Goal: Task Accomplishment & Management: Use online tool/utility

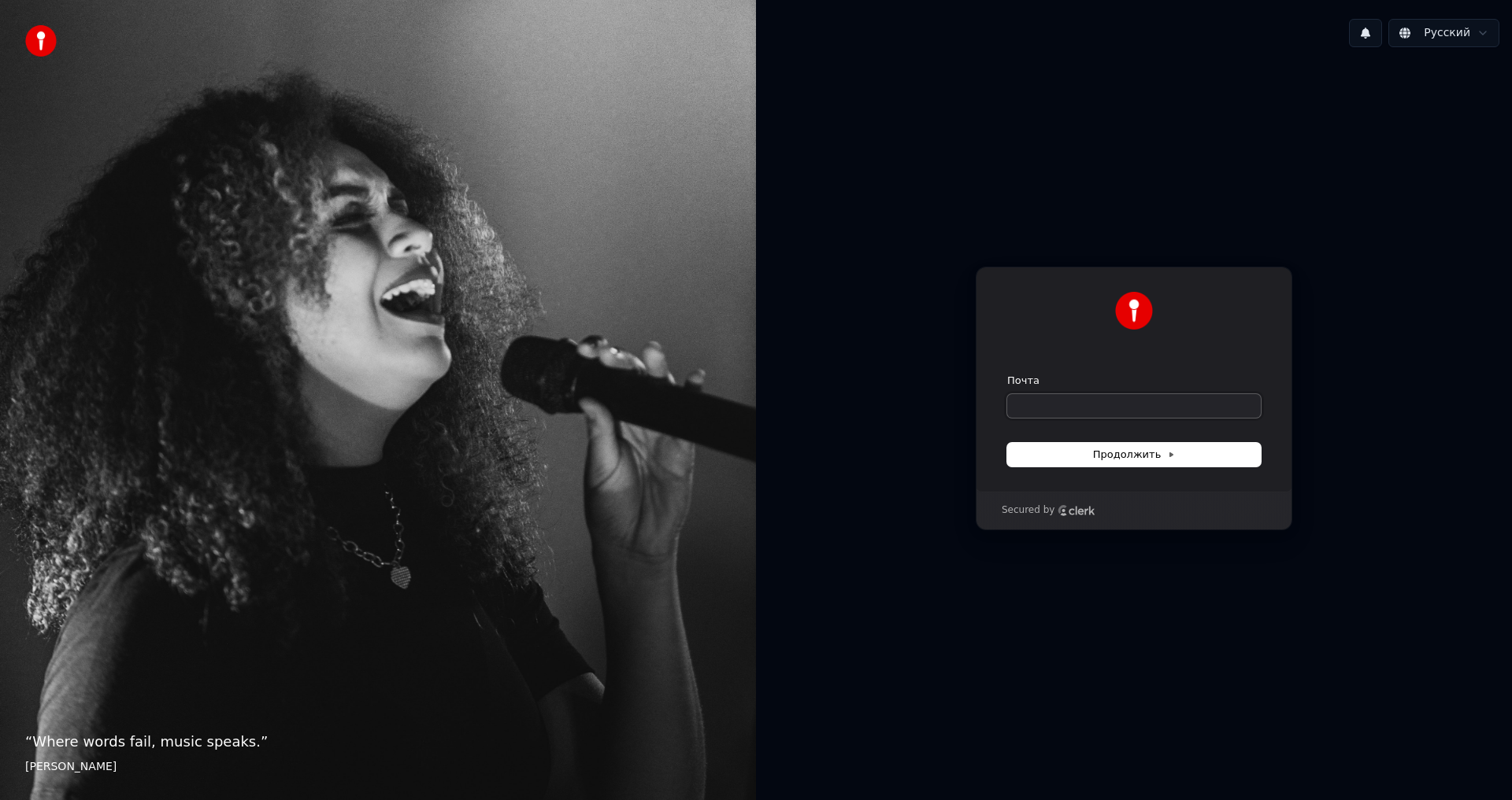
click at [1073, 409] on input "Почта" at bounding box center [1134, 406] width 253 height 24
click at [1124, 458] on span "Продолжить" at bounding box center [1134, 455] width 83 height 15
type input "**********"
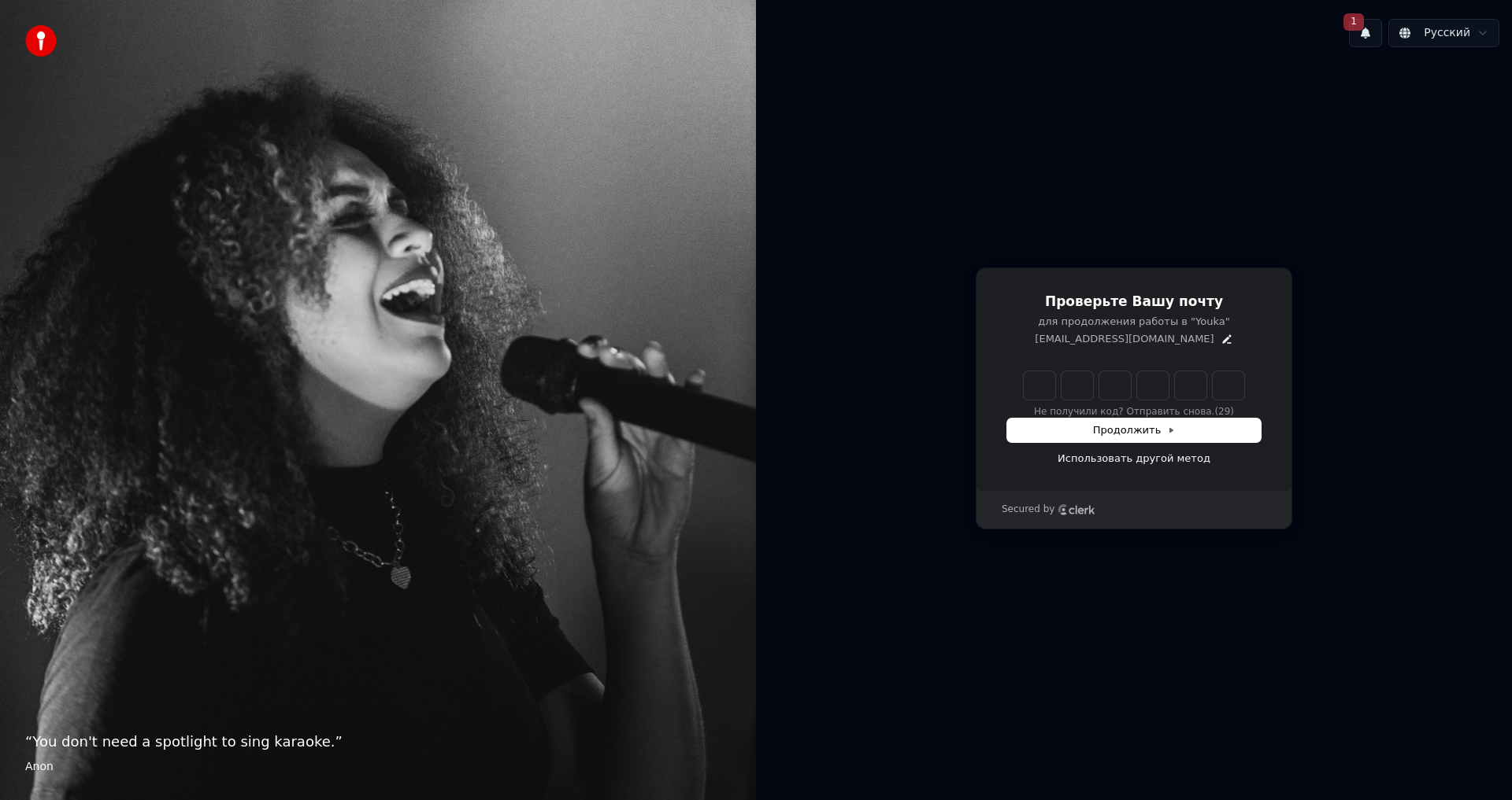
click at [1041, 409] on div "Не получили код? Отправить снова. (29)" at bounding box center [1134, 395] width 253 height 47
click at [1045, 390] on input "Enter verification code" at bounding box center [1134, 385] width 221 height 28
paste input "******"
type input "******"
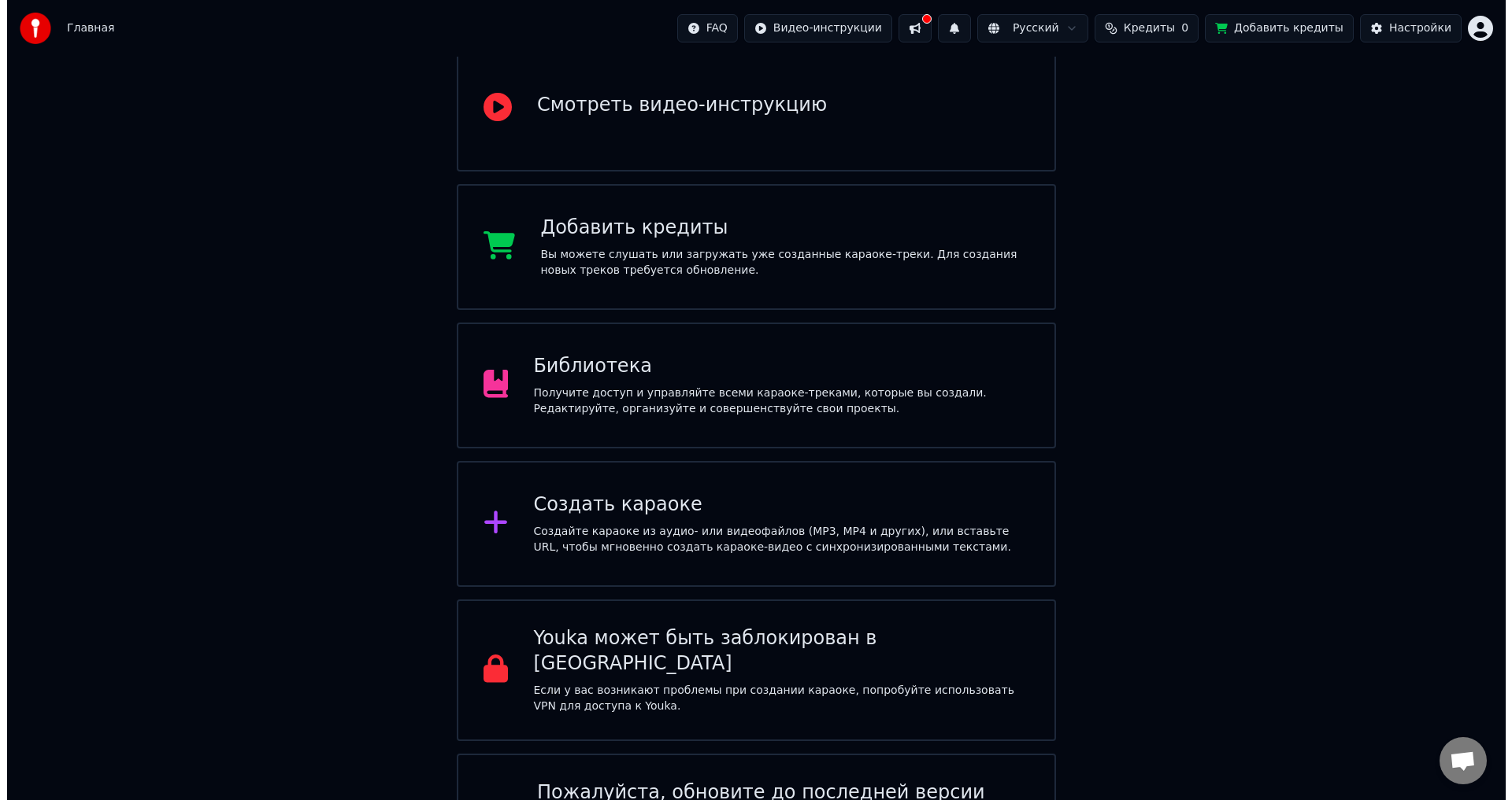
scroll to position [157, 0]
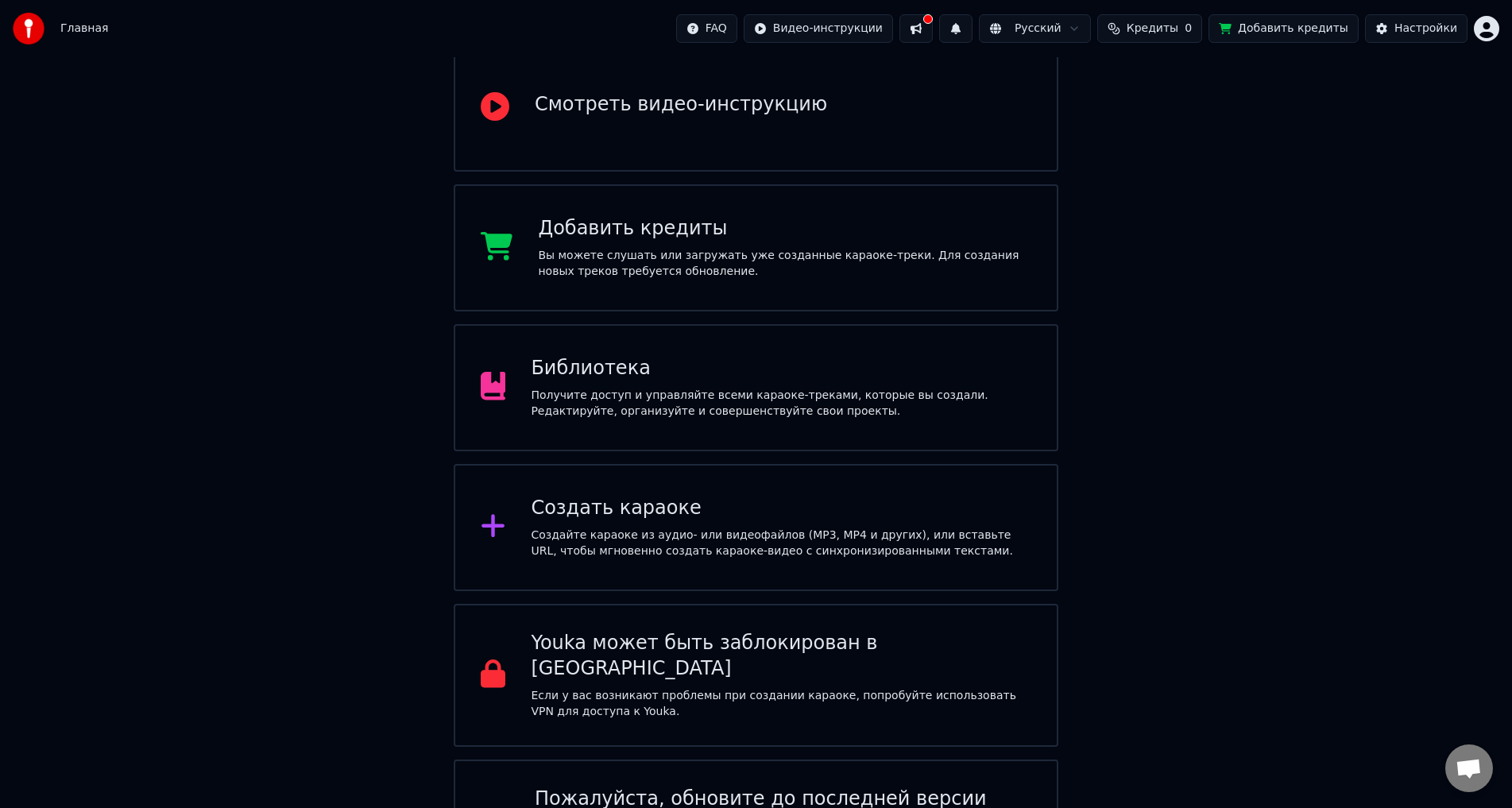
click at [623, 527] on div "Создайте караоке из аудио- или видеофайлов (MP3, MP4 и других), или вставьте UR…" at bounding box center [781, 543] width 501 height 32
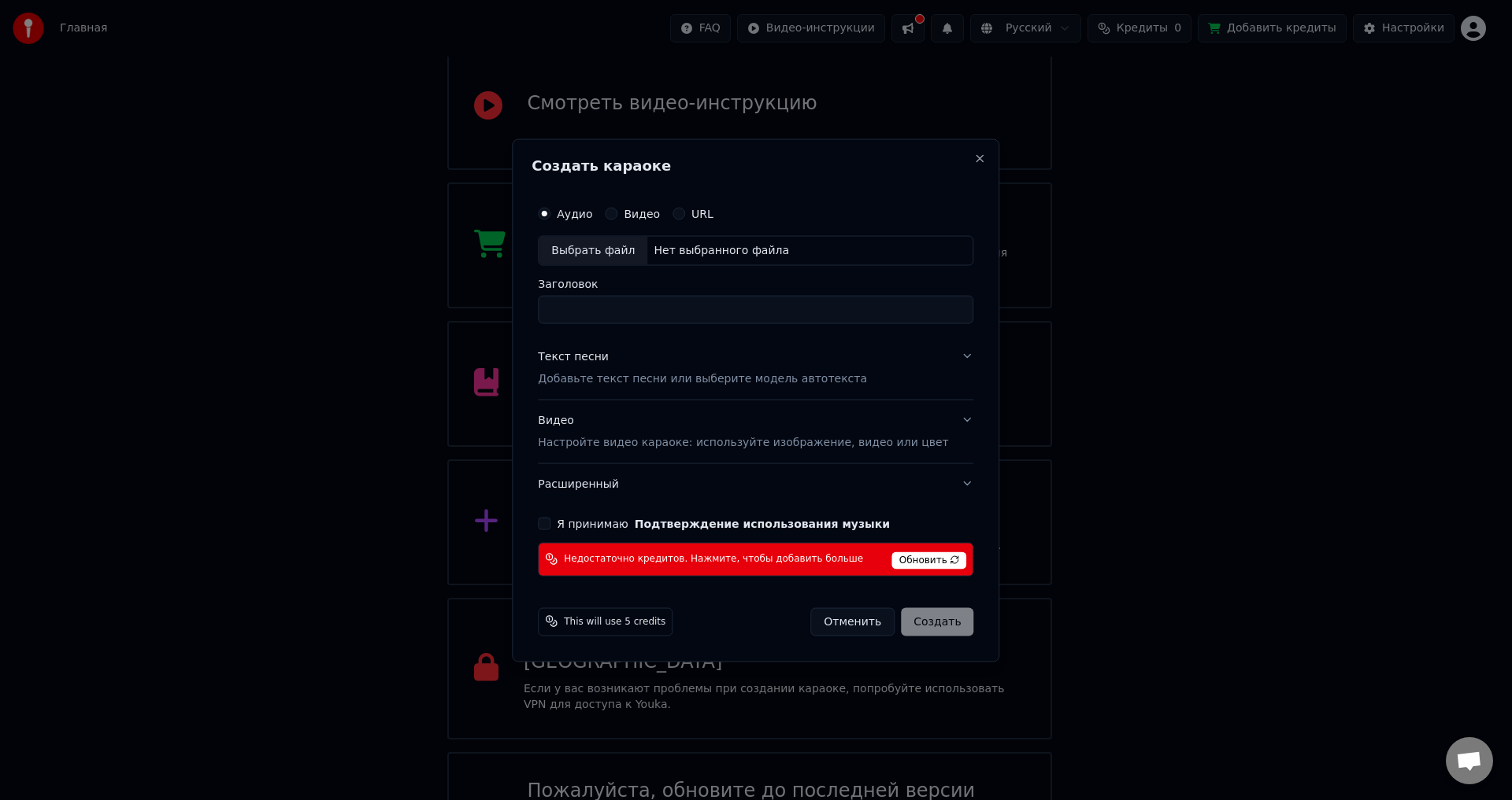
click at [632, 244] on div "Выбрать файл" at bounding box center [593, 250] width 109 height 28
type input "**********"
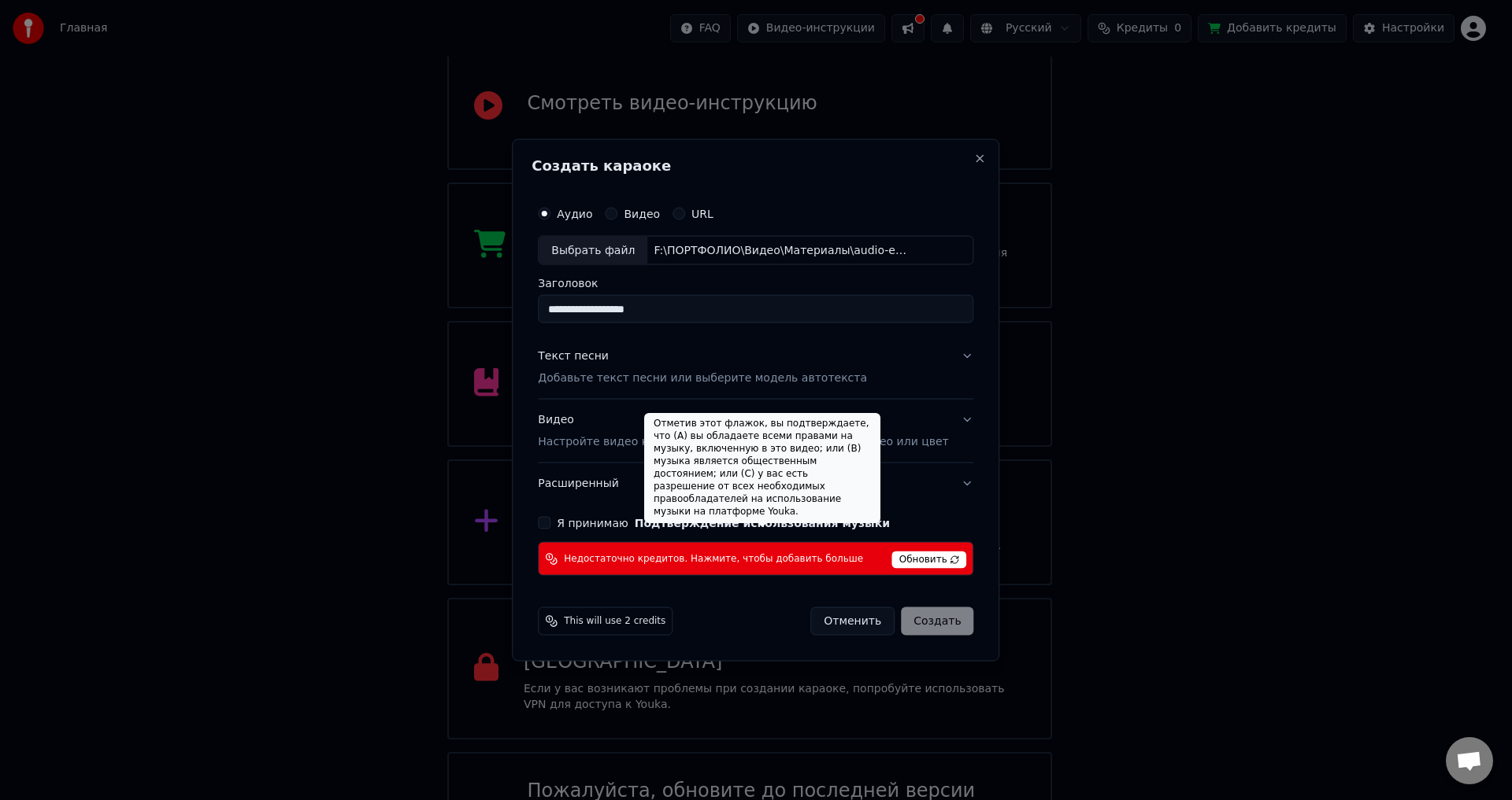
click at [801, 521] on button "Подтверждение использования музыки" at bounding box center [762, 523] width 255 height 11
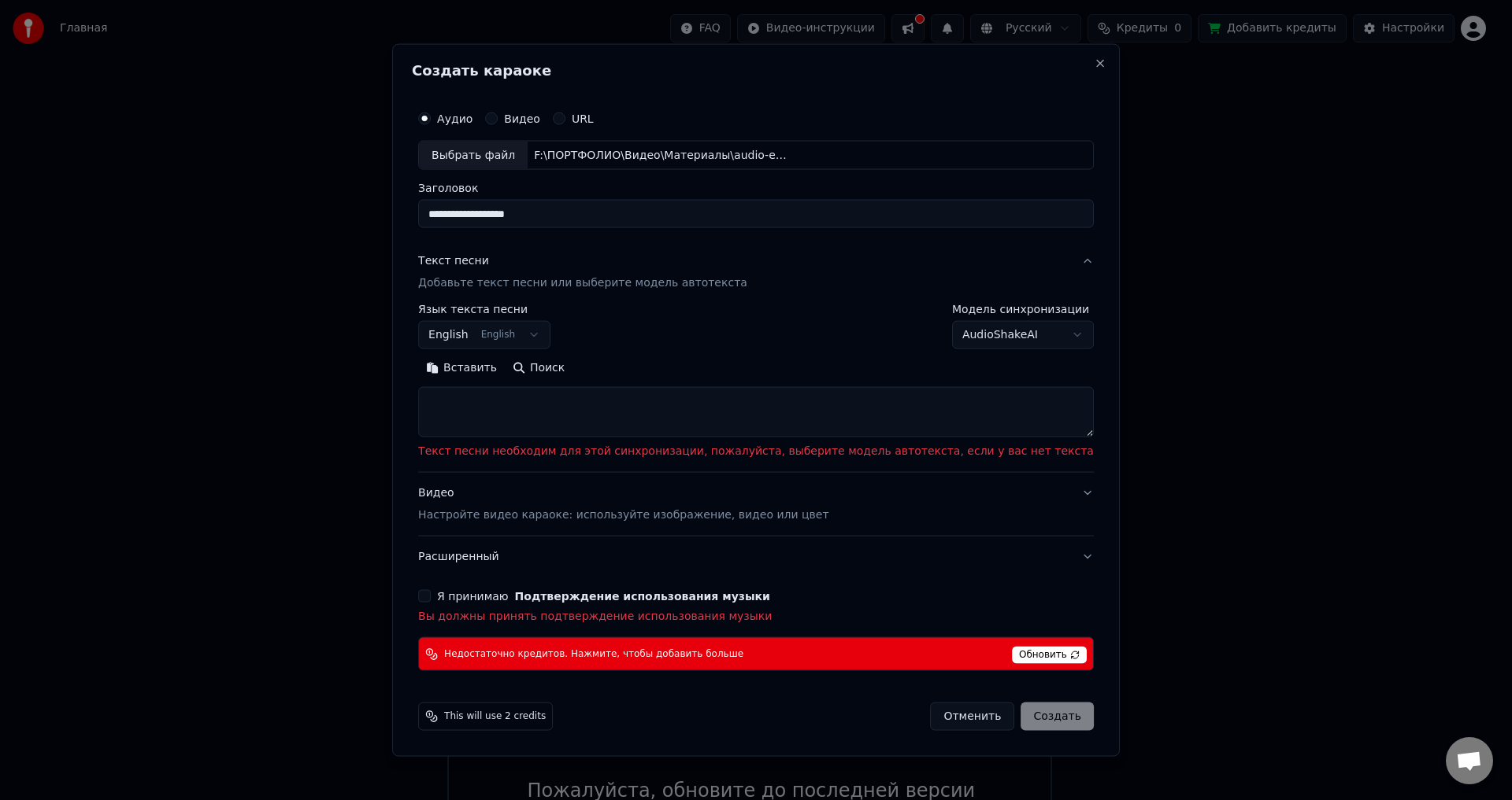
click at [670, 401] on textarea at bounding box center [756, 412] width 676 height 50
click at [536, 332] on button "English English" at bounding box center [484, 335] width 133 height 28
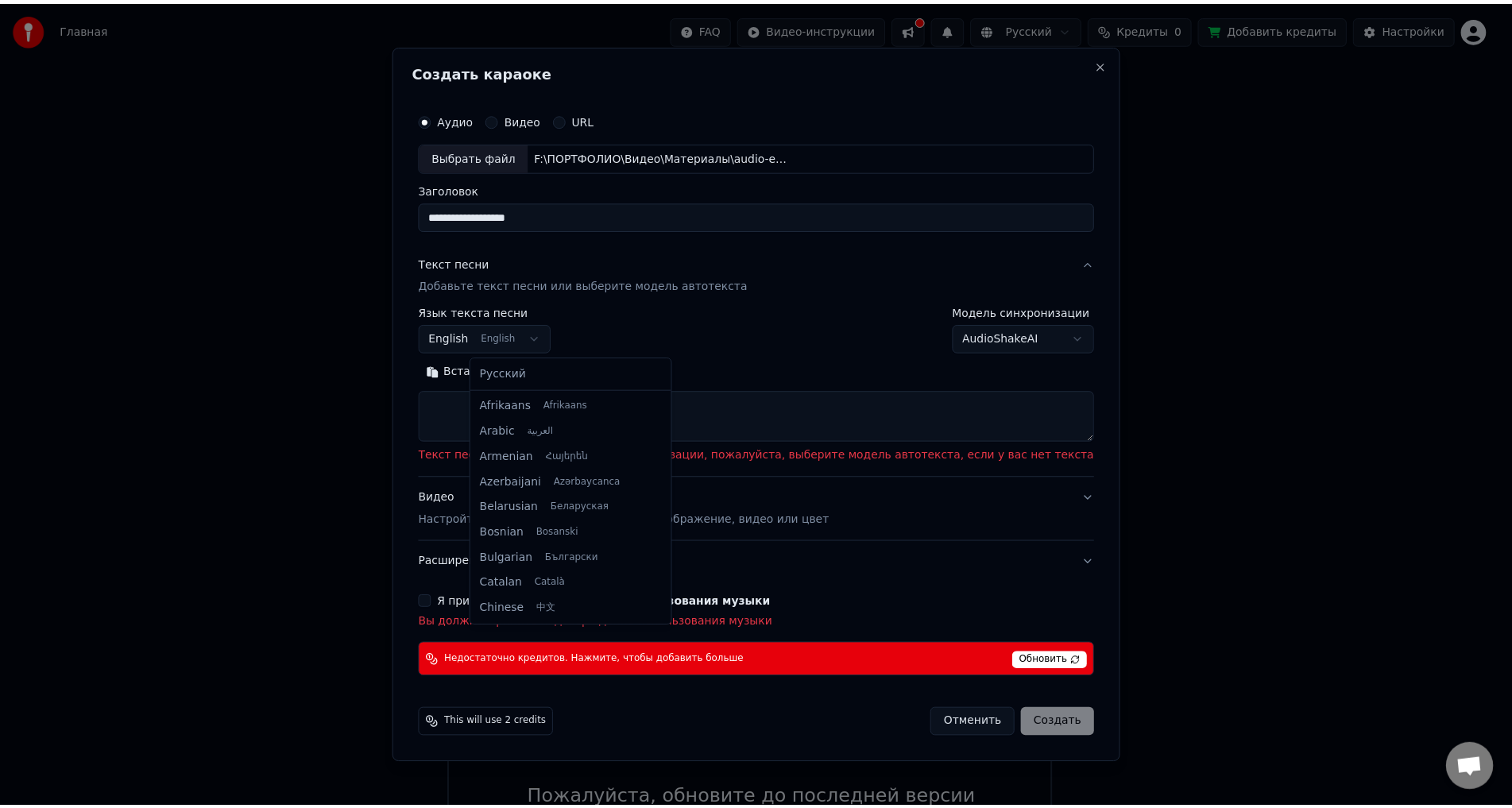
scroll to position [127, 0]
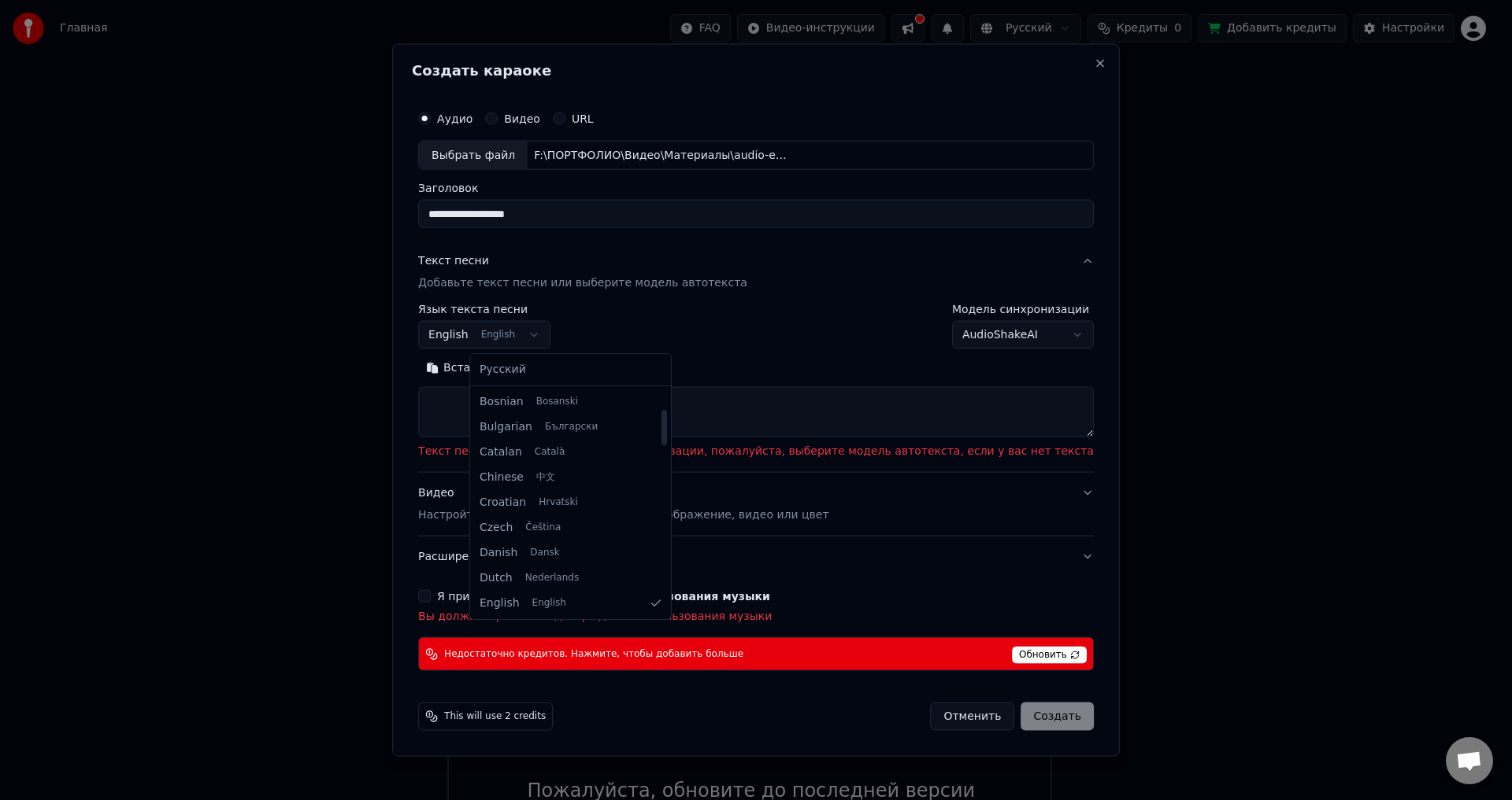
select select "**"
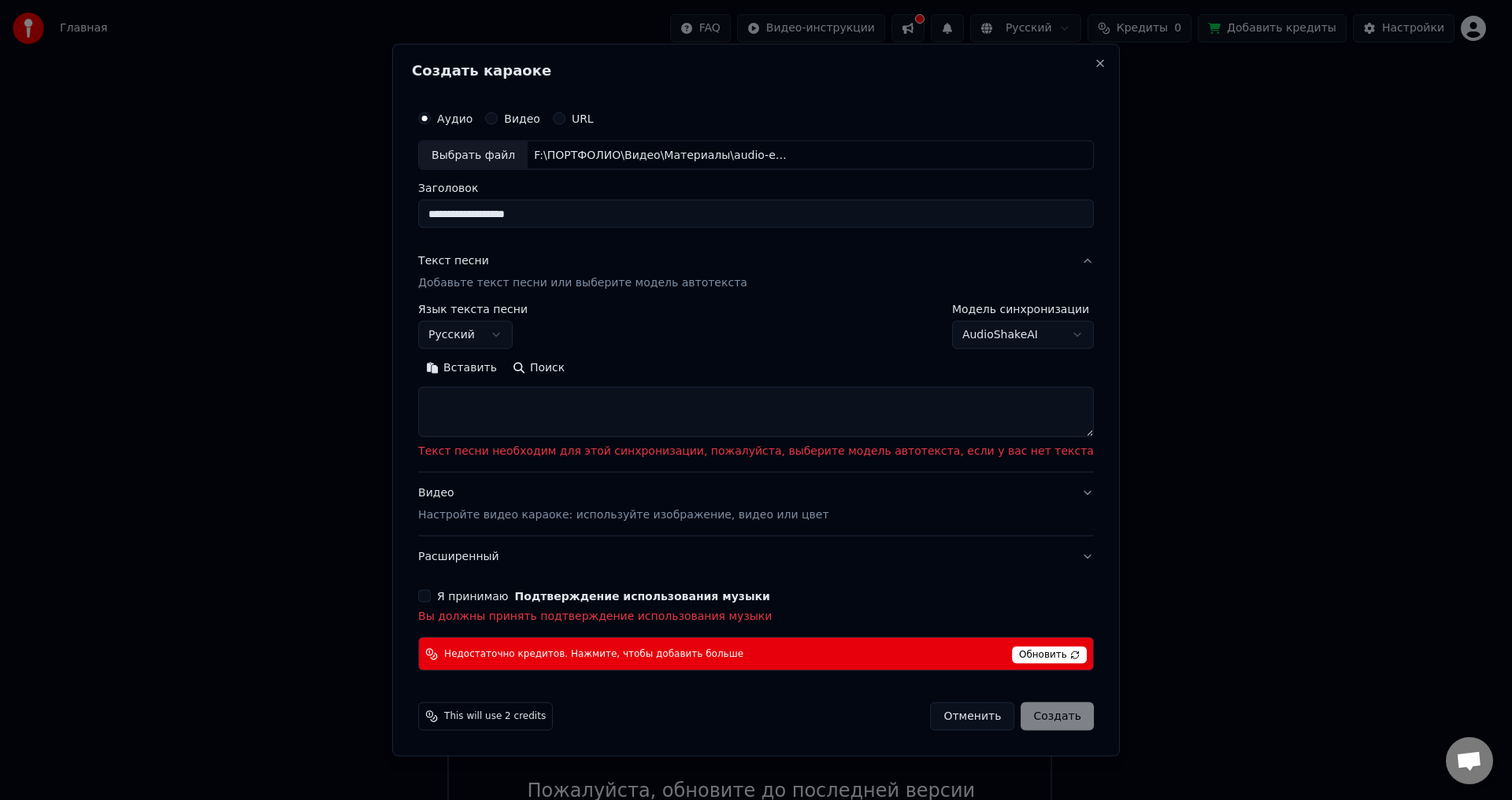
click at [969, 341] on body "Главная FAQ Видео-инструкции Русский Кредиты 0 Добавить кредиты Настройки Добро…" at bounding box center [749, 363] width 1498 height 1042
click at [973, 335] on body "Главная FAQ Видео-инструкции Русский Кредиты 0 Добавить кредиты Настройки Добро…" at bounding box center [749, 363] width 1498 height 1042
click at [1019, 714] on div "Отменить Создать" at bounding box center [1011, 716] width 163 height 28
click at [1012, 663] on span "Обновить" at bounding box center [1048, 656] width 74 height 17
click at [431, 599] on button "Я принимаю Подтверждение использования музыки" at bounding box center [424, 597] width 13 height 13
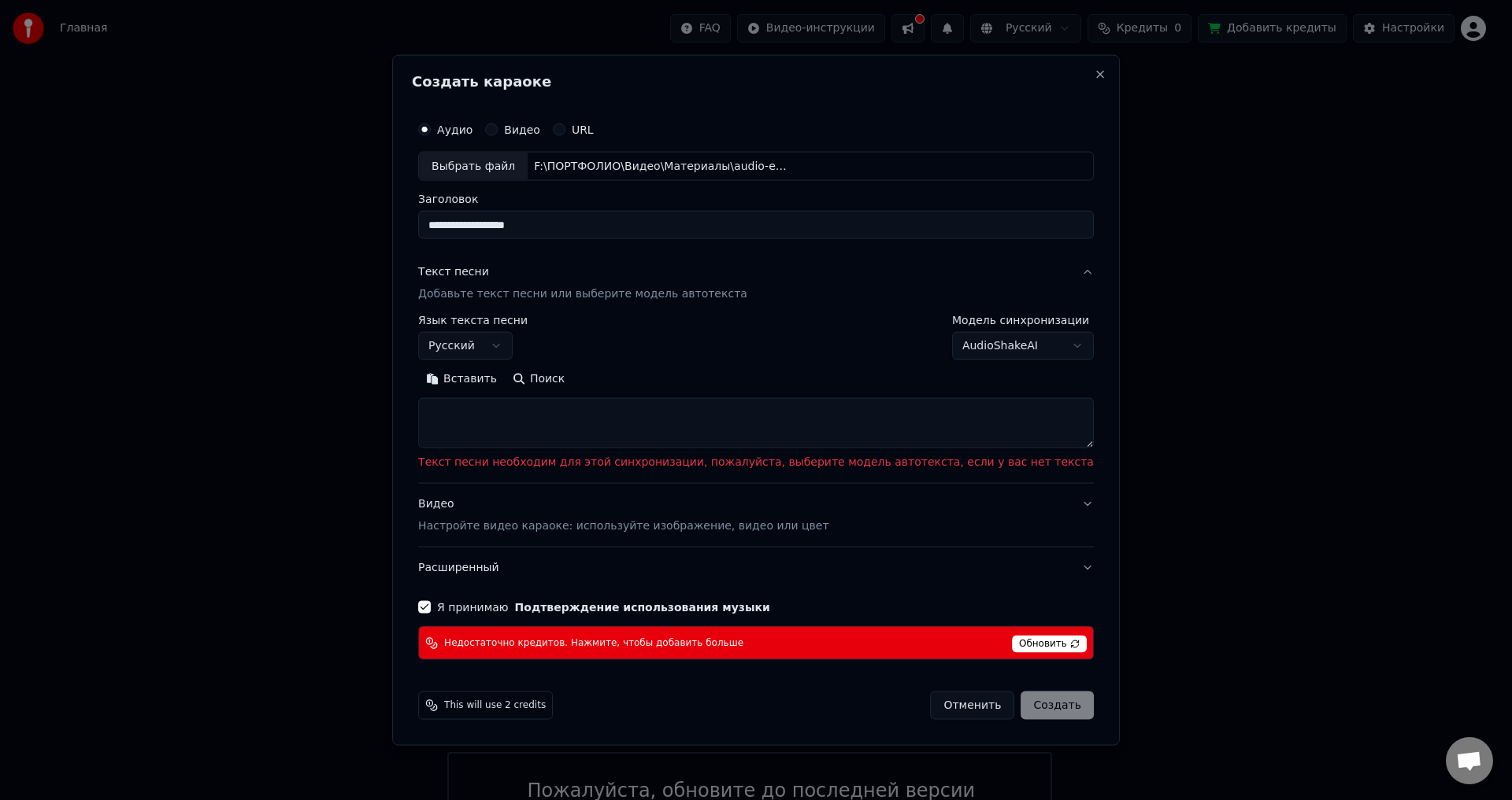
click at [1023, 649] on span "Обновить" at bounding box center [1048, 644] width 74 height 17
click at [519, 406] on textarea at bounding box center [756, 423] width 676 height 50
click at [1013, 685] on div "This will use 2 credits Отменить Создать" at bounding box center [756, 706] width 688 height 41
click at [1007, 707] on div "Отменить Создать" at bounding box center [1011, 705] width 163 height 28
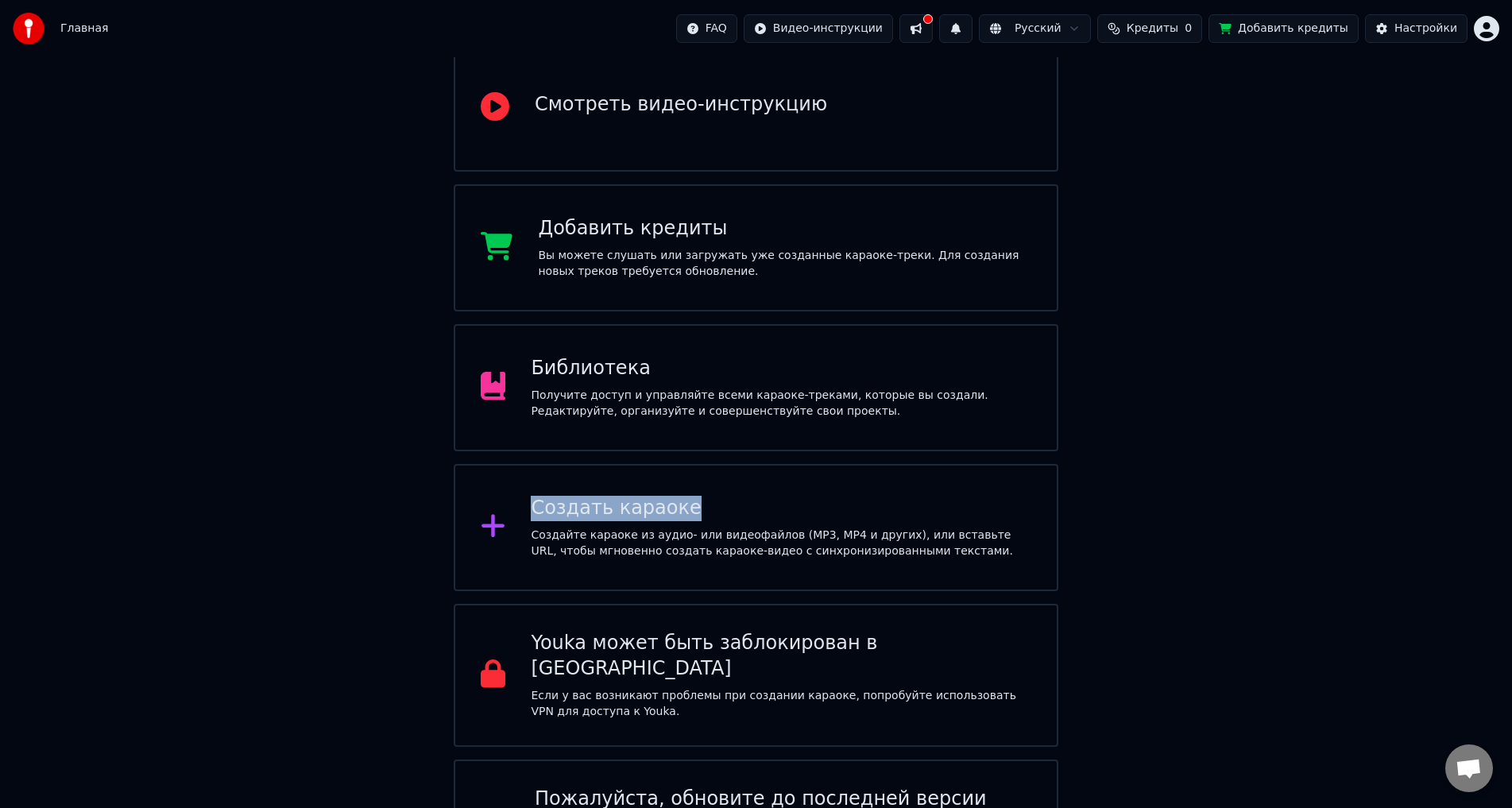
scroll to position [228, 0]
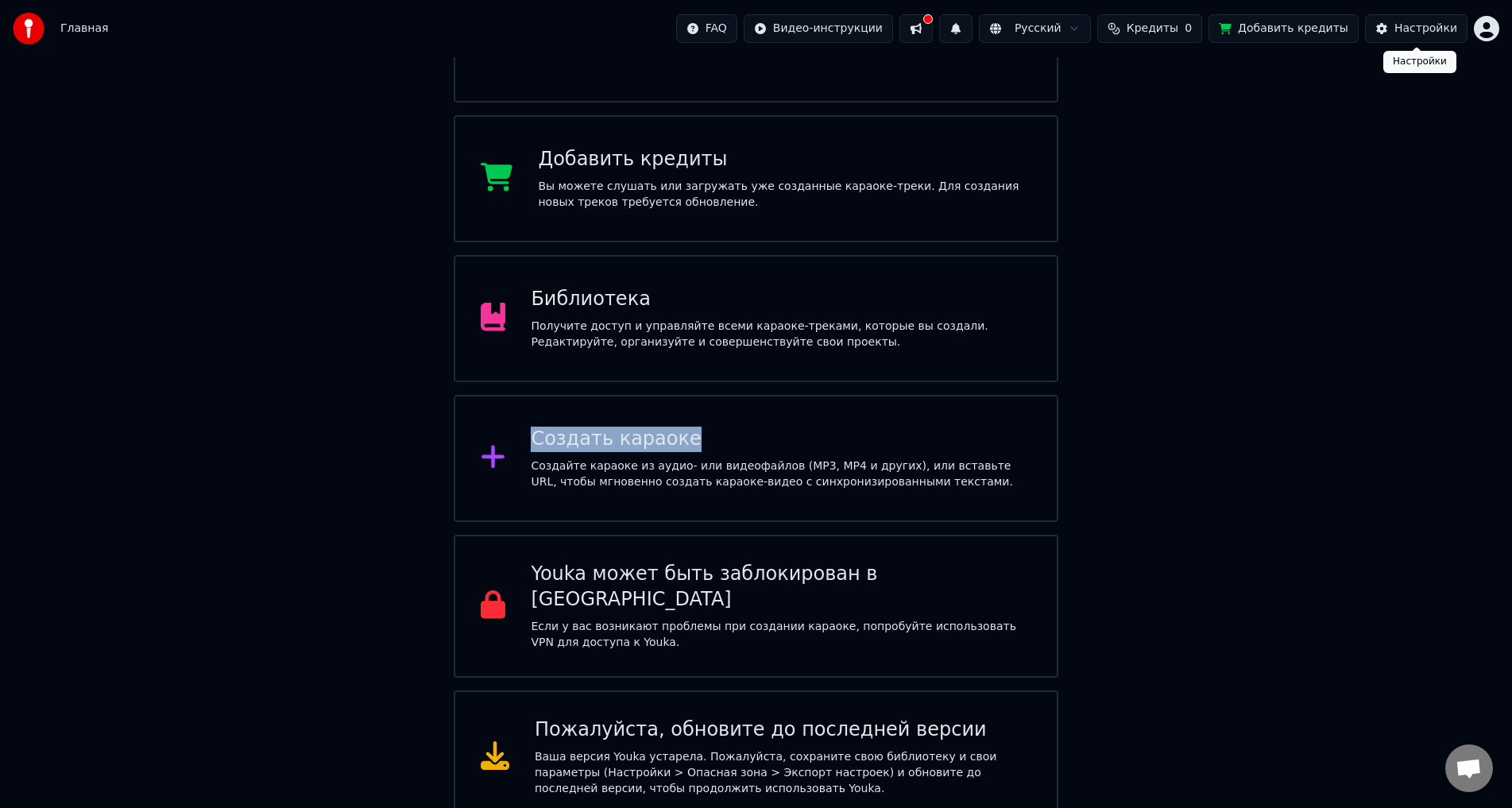
click at [1410, 33] on div "Настройки" at bounding box center [1426, 28] width 63 height 16
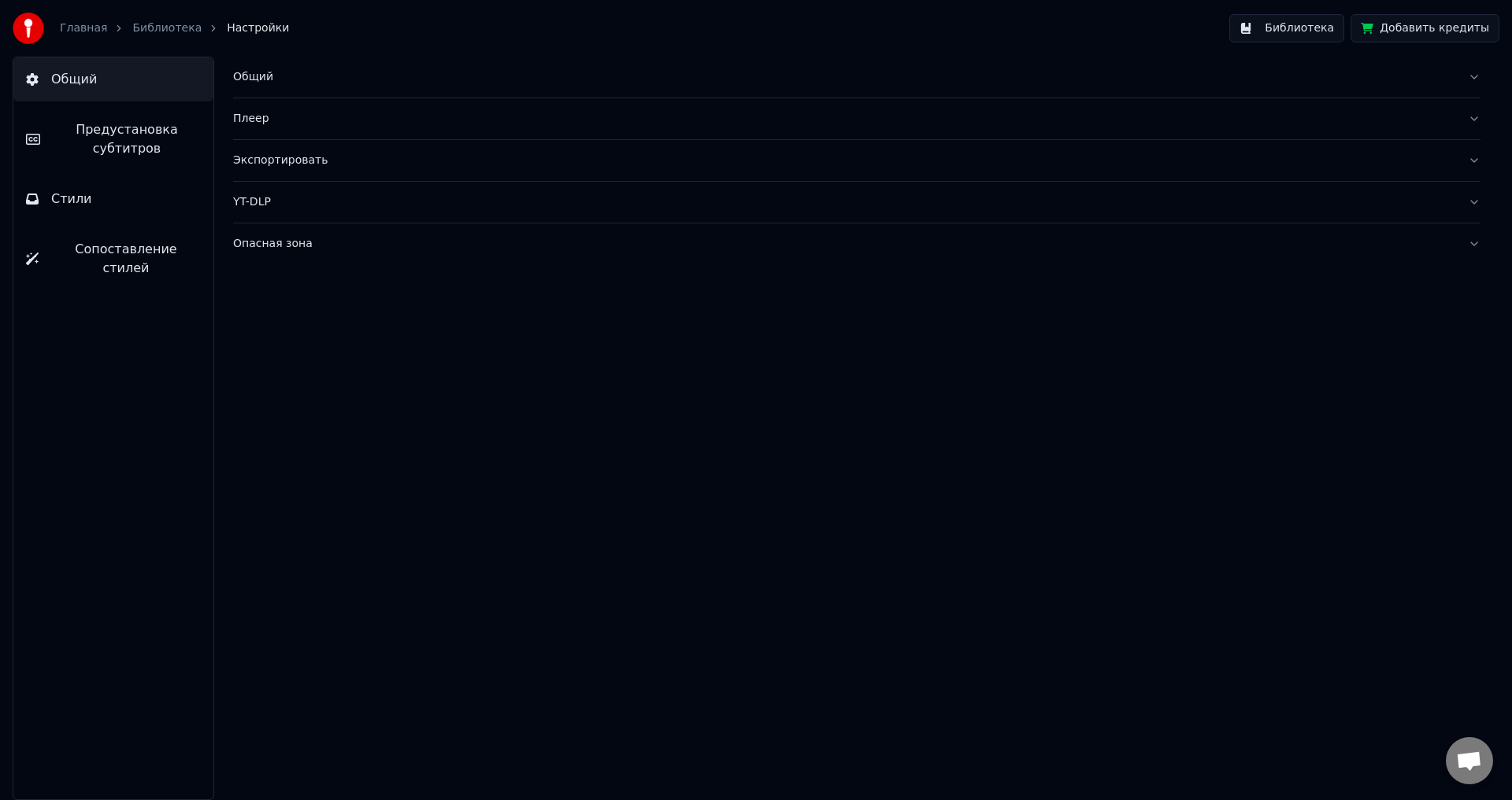
click at [279, 243] on div "Опасная зона" at bounding box center [844, 244] width 1222 height 15
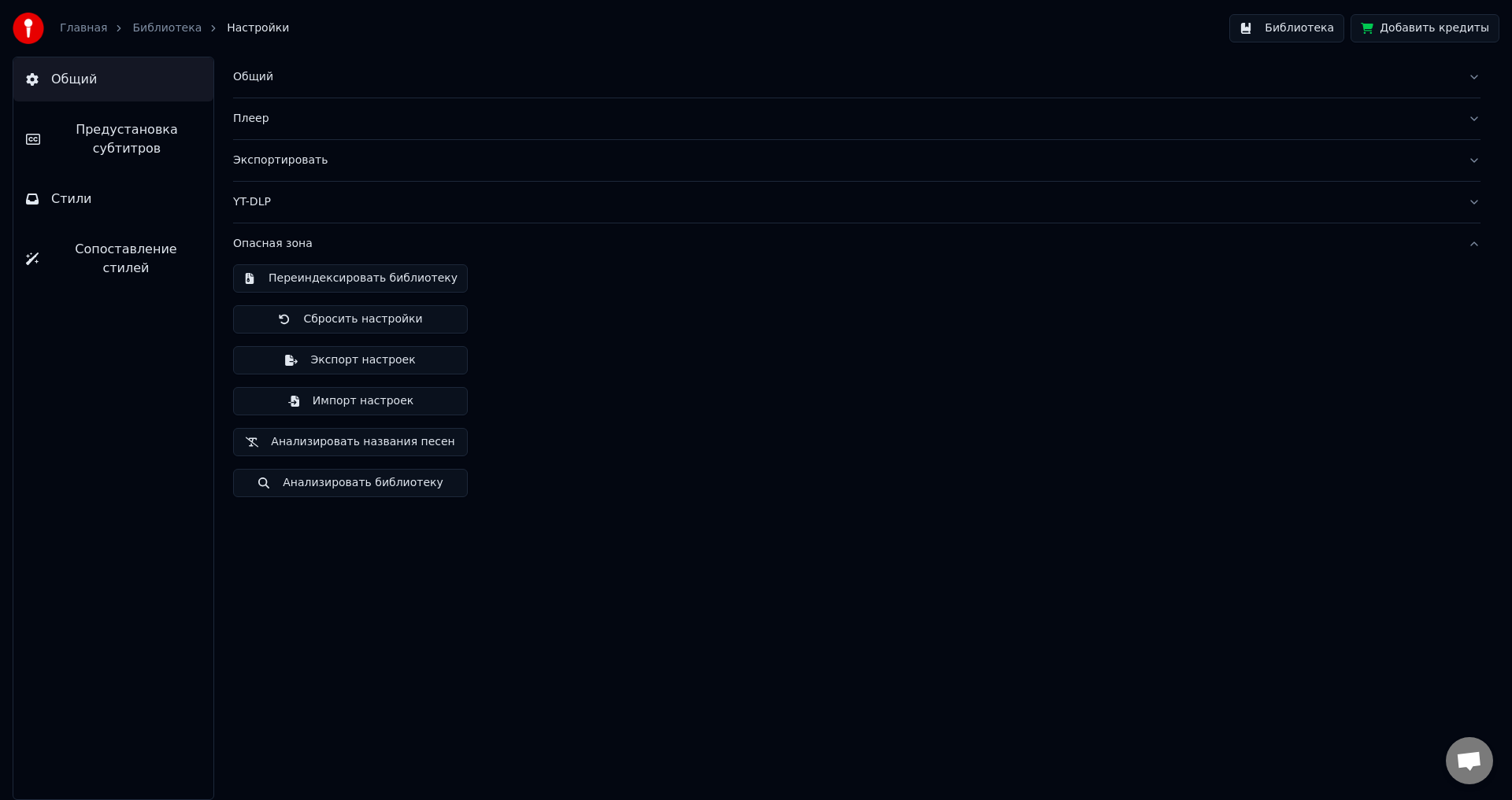
click at [340, 356] on button "Экспорт настроек" at bounding box center [351, 360] width 234 height 28
click at [374, 397] on button "Импорт настроек" at bounding box center [351, 401] width 234 height 28
click at [270, 244] on div "Опасная зона" at bounding box center [844, 244] width 1222 height 15
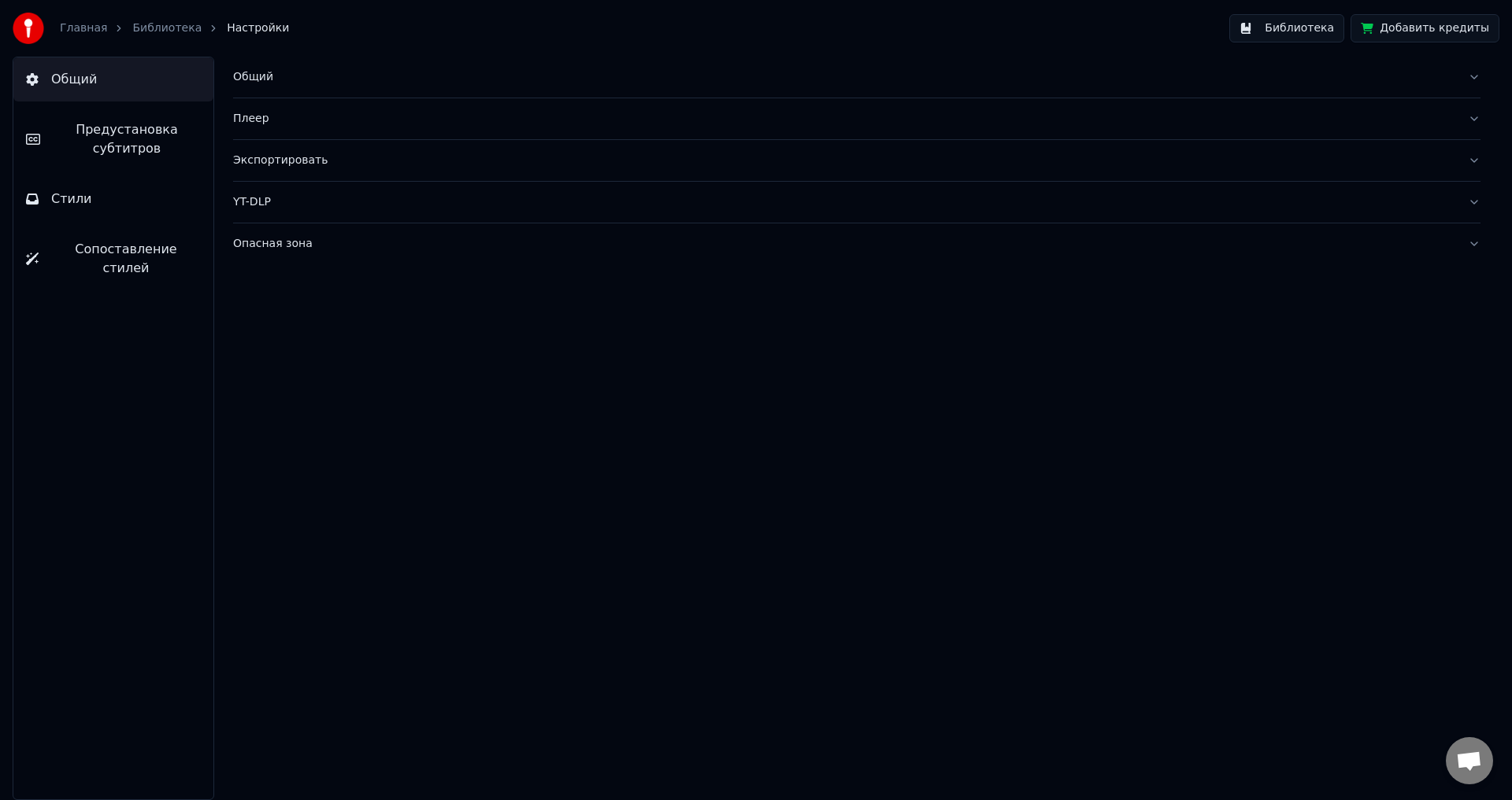
click at [271, 169] on button "Экспортировать" at bounding box center [857, 161] width 1248 height 41
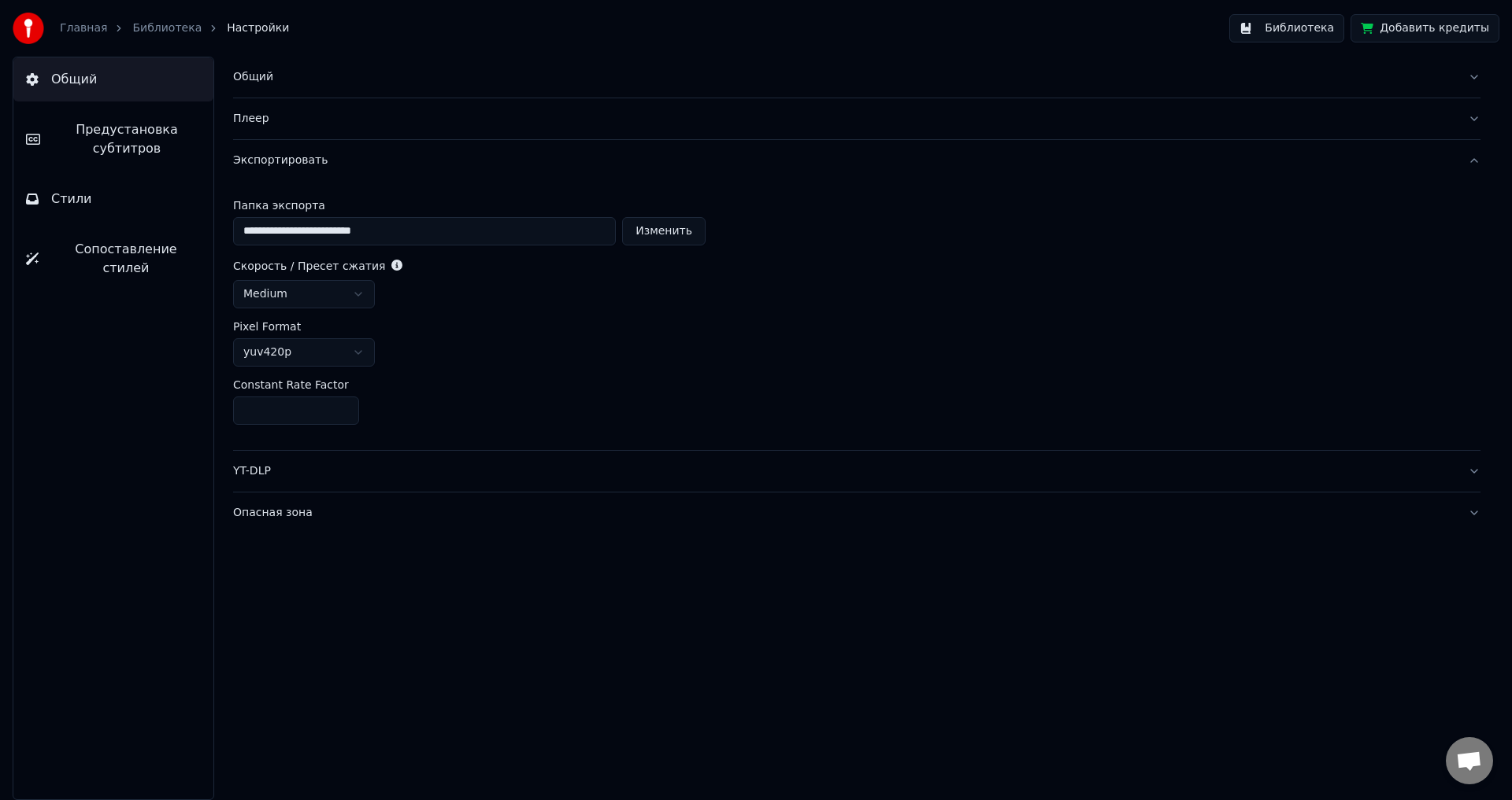
click at [91, 43] on div "Главная Библиотека Настройки" at bounding box center [151, 28] width 276 height 32
click at [91, 33] on link "Главная" at bounding box center [83, 28] width 47 height 15
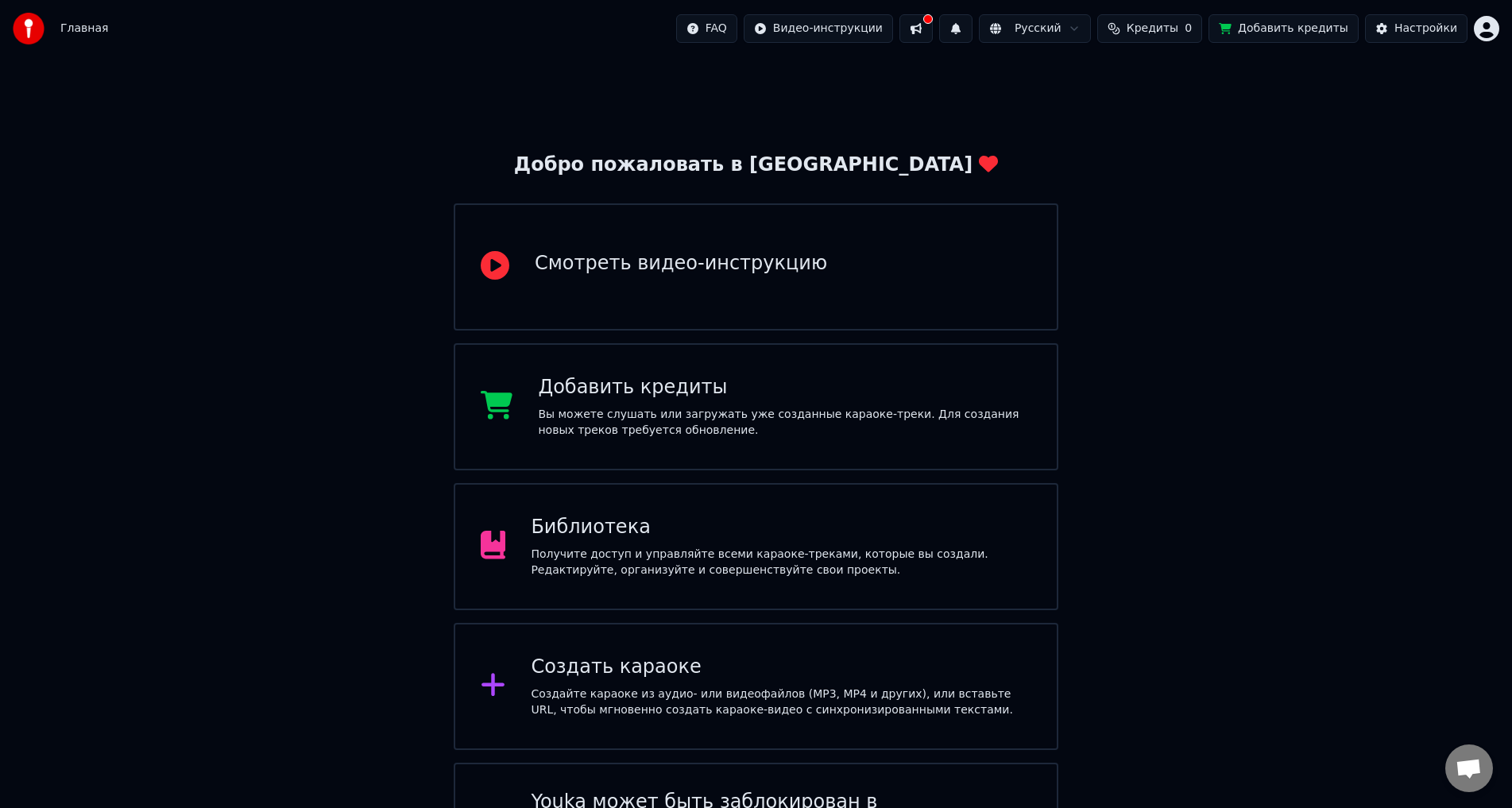
click at [1179, 25] on span "Кредиты" at bounding box center [1153, 28] width 52 height 16
click at [1049, 75] on th "Пополнить" at bounding box center [1055, 75] width 76 height 32
click at [1115, 75] on th "Остаток" at bounding box center [1123, 75] width 61 height 32
drag, startPoint x: 1187, startPoint y: 69, endPoint x: 1200, endPoint y: 76, distance: 14.8
click at [1190, 69] on th "Срок действия (дней)" at bounding box center [1224, 75] width 141 height 32
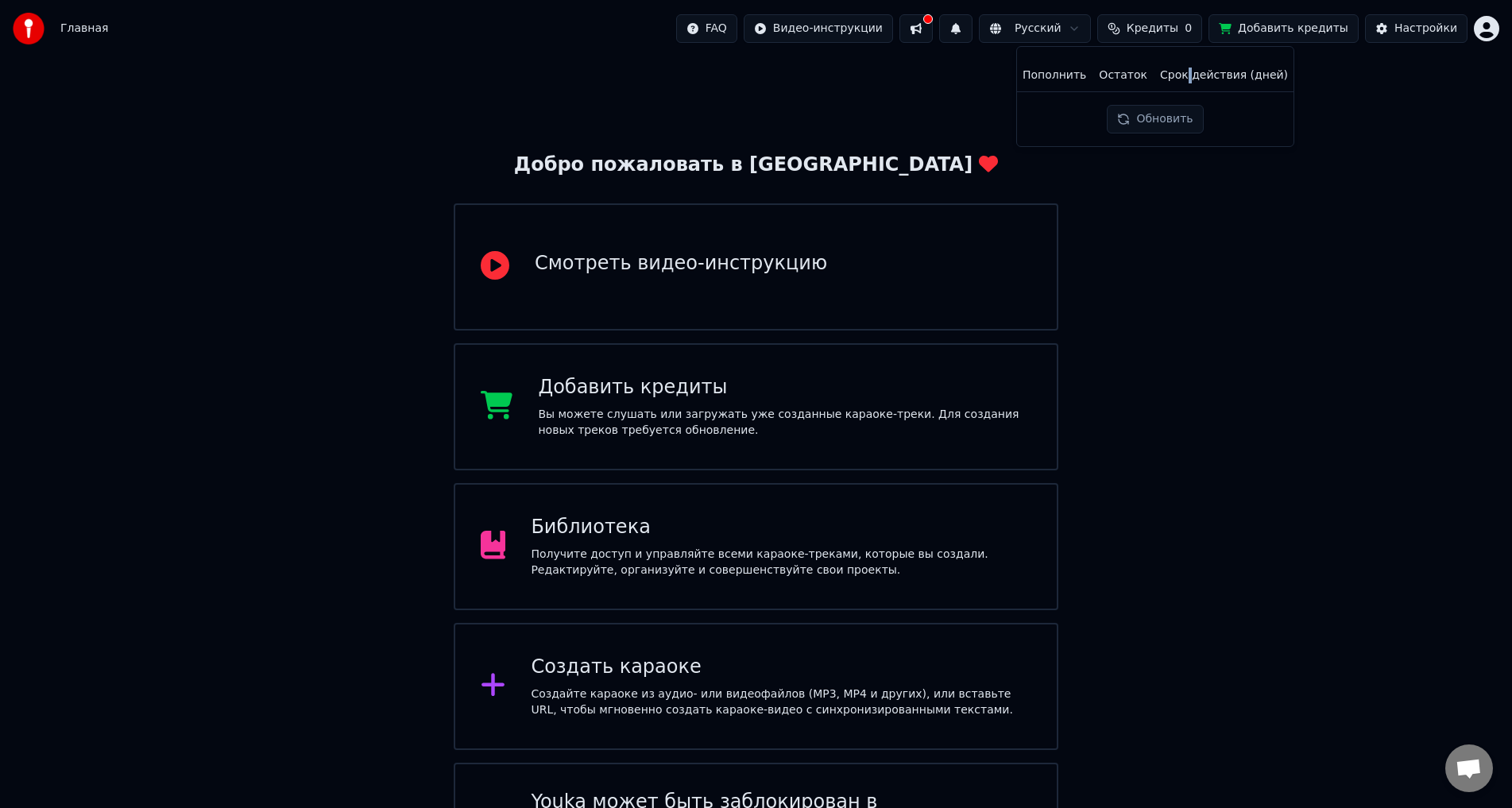
click at [1165, 123] on button "Обновить" at bounding box center [1155, 119] width 96 height 28
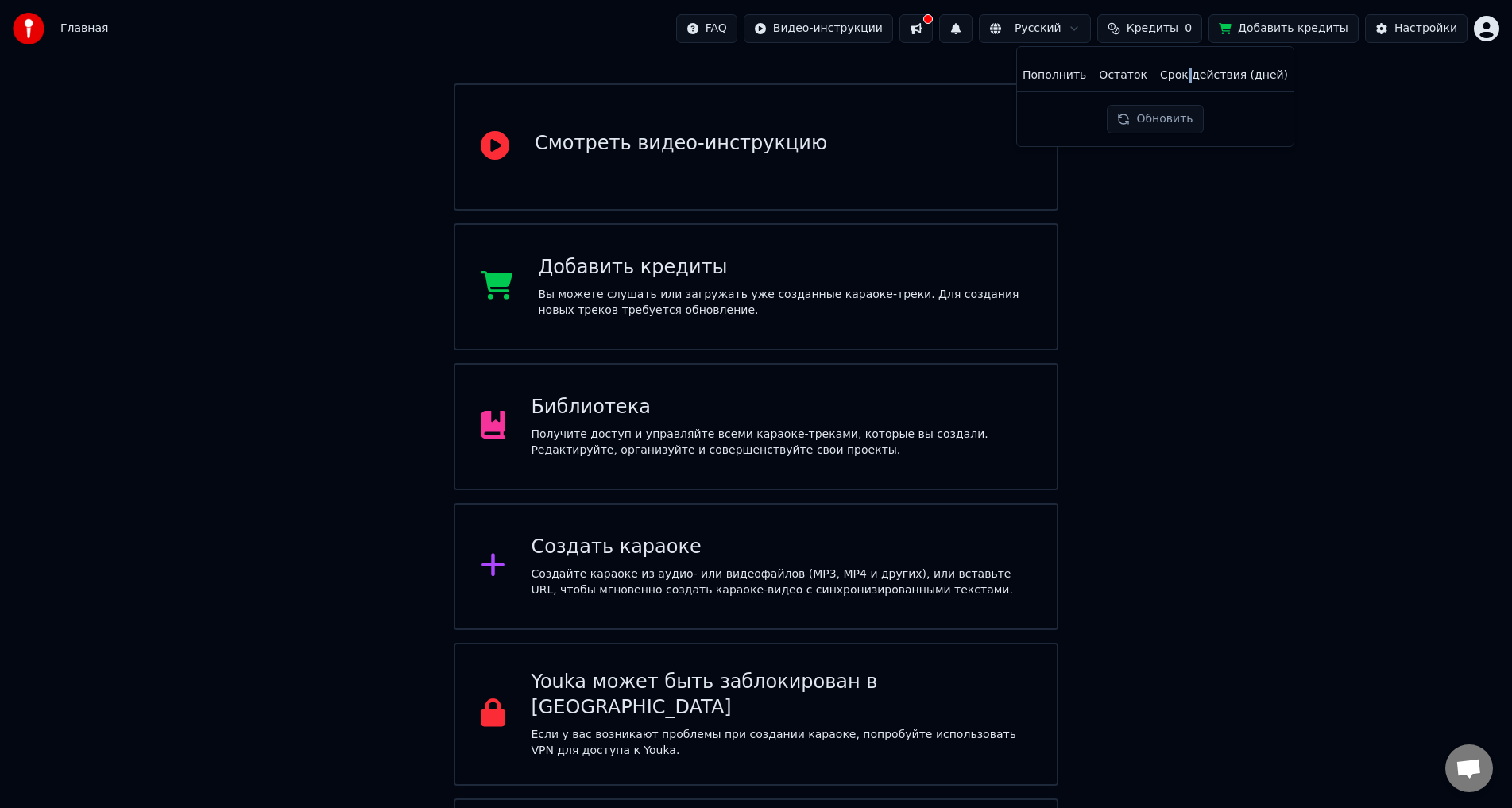
scroll to position [228, 0]
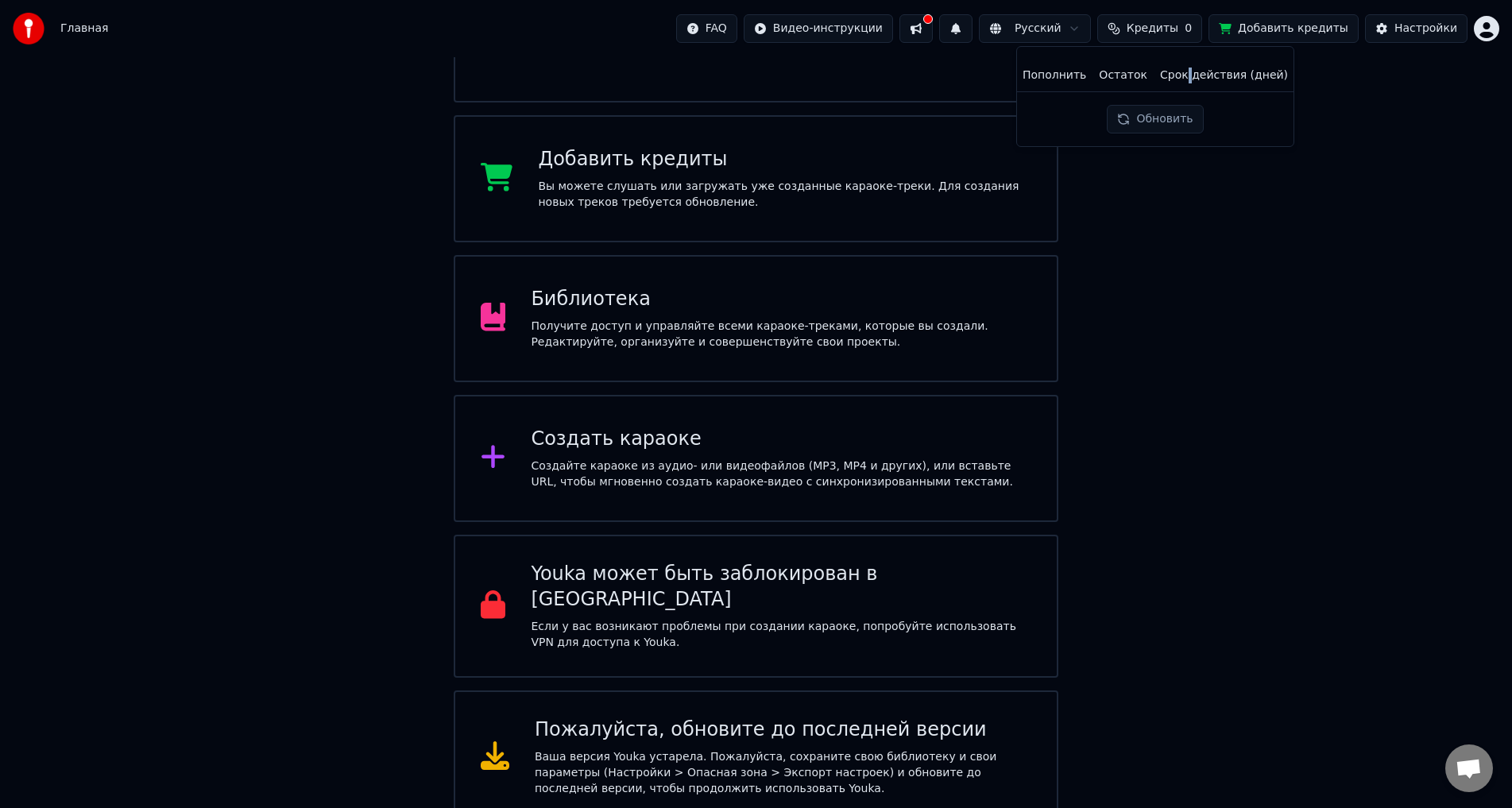
click at [1194, 336] on div "Добро пожаловать в Youka Смотреть видео-инструкцию Добавить кредиты Вы можете с…" at bounding box center [756, 326] width 1512 height 995
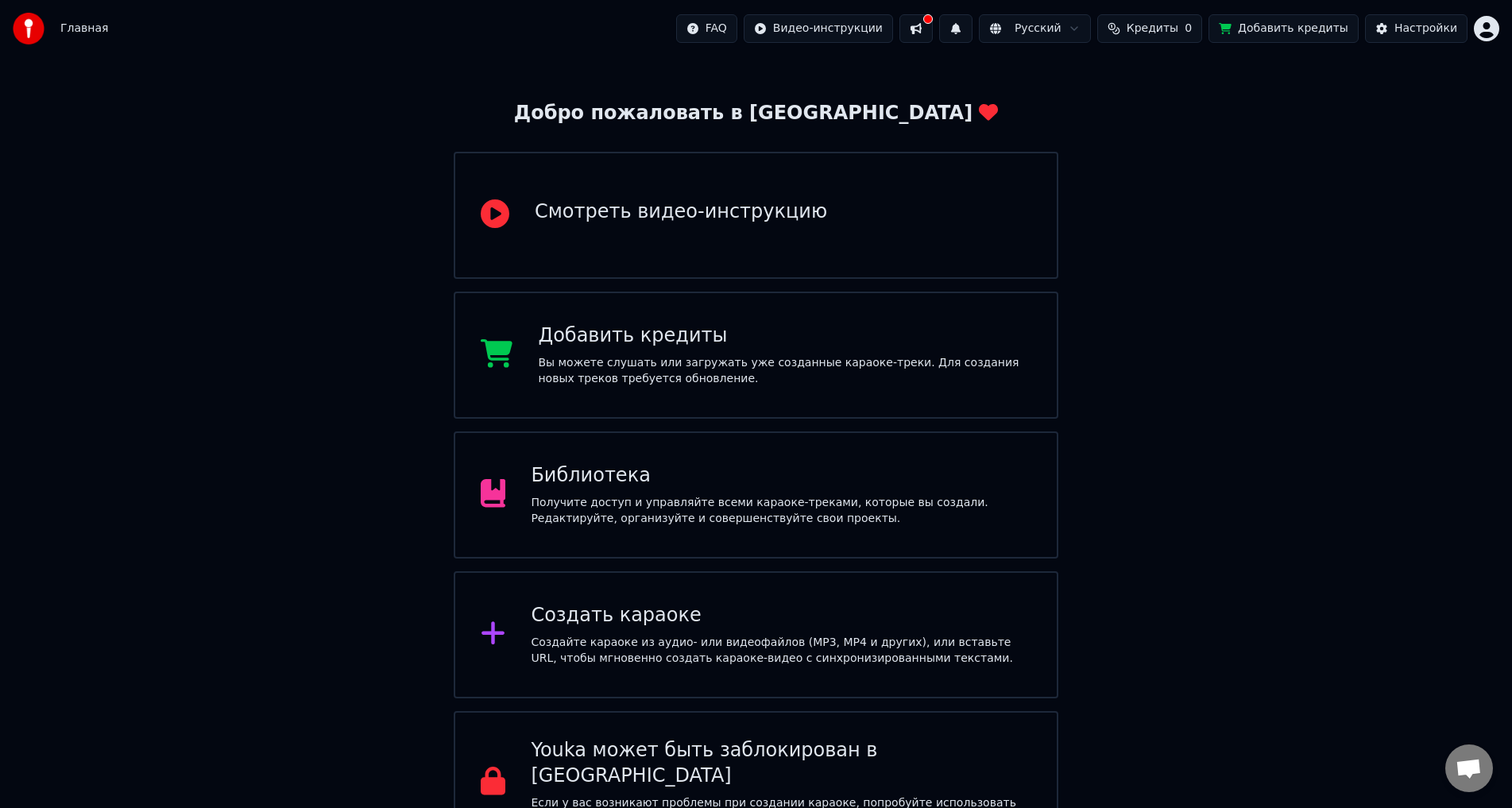
scroll to position [79, 0]
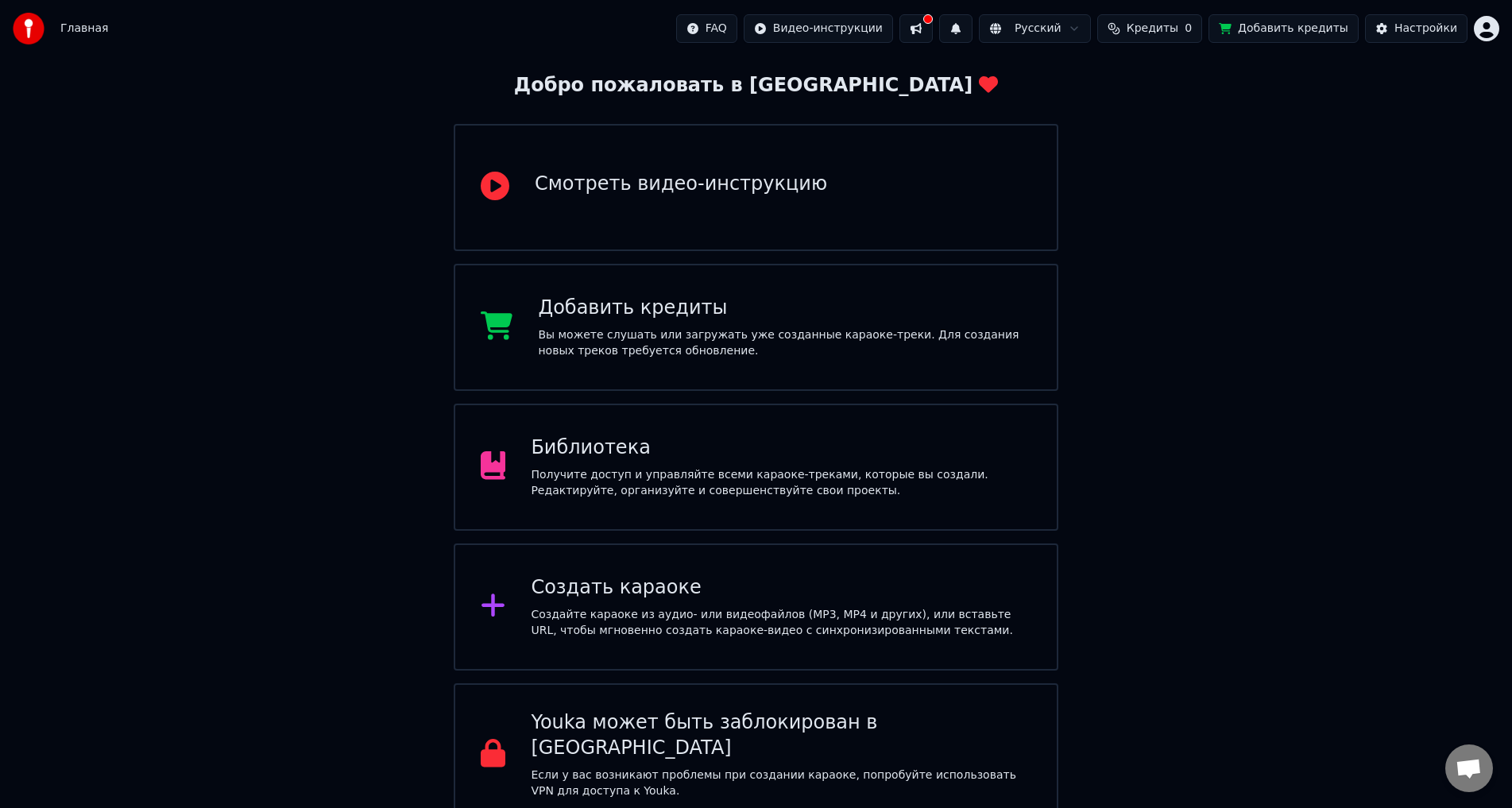
click at [697, 592] on div "Создать караоке" at bounding box center [781, 588] width 501 height 25
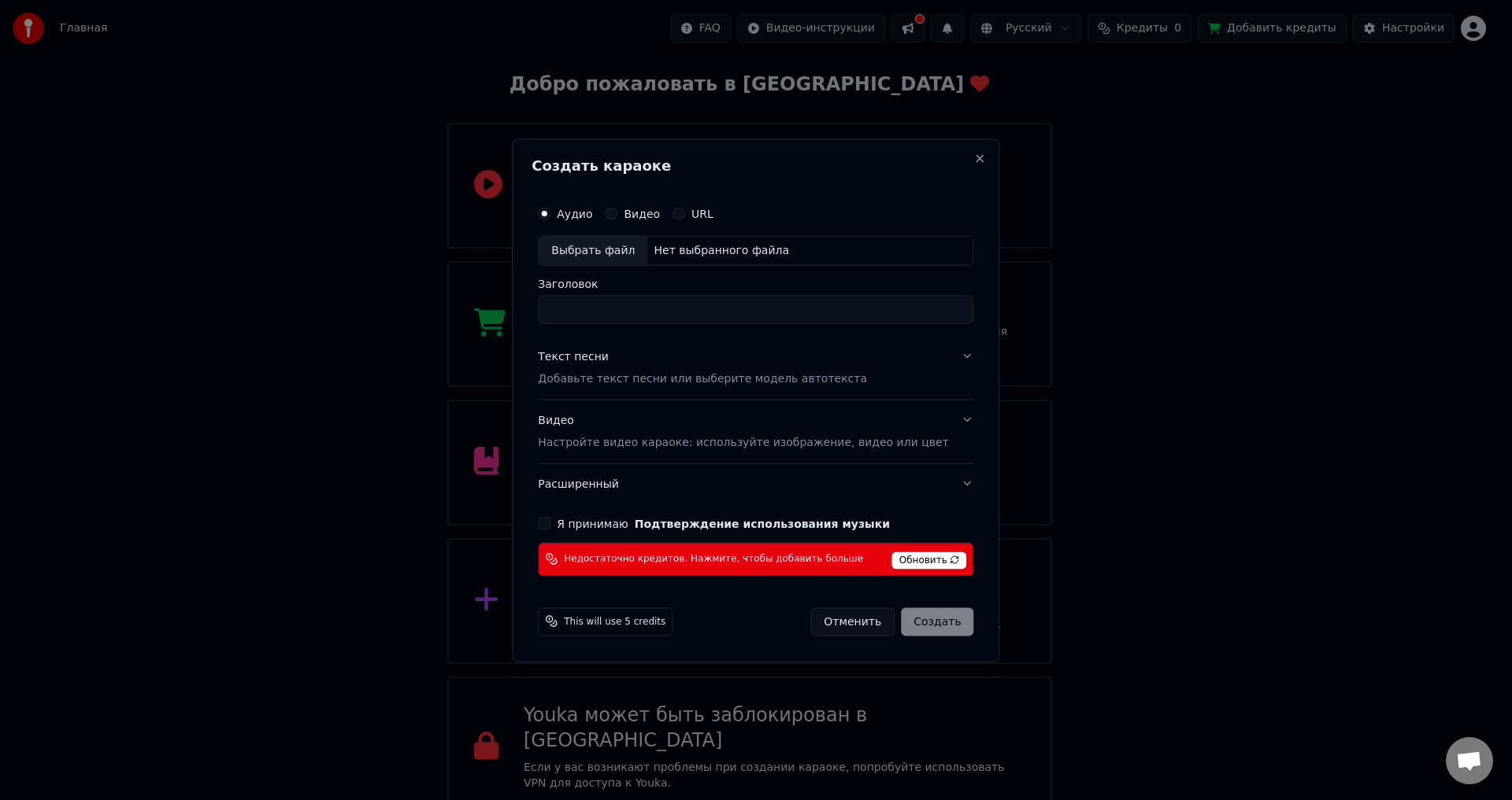
click at [576, 522] on div "Я принимаю Подтверждение использования музыки" at bounding box center [755, 523] width 435 height 13
click at [551, 523] on button "Я принимаю Подтверждение использования музыки" at bounding box center [544, 523] width 13 height 13
click at [907, 547] on div "Недостаточно кредитов. Нажмите, чтобы добавить больше Обновить" at bounding box center [755, 559] width 435 height 34
click at [901, 556] on span "Обновить" at bounding box center [929, 560] width 74 height 17
click at [966, 157] on div "Создать караоке Аудио Видео URL Выбрать файл Нет выбранного файла Заголовок Тек…" at bounding box center [756, 400] width 487 height 523
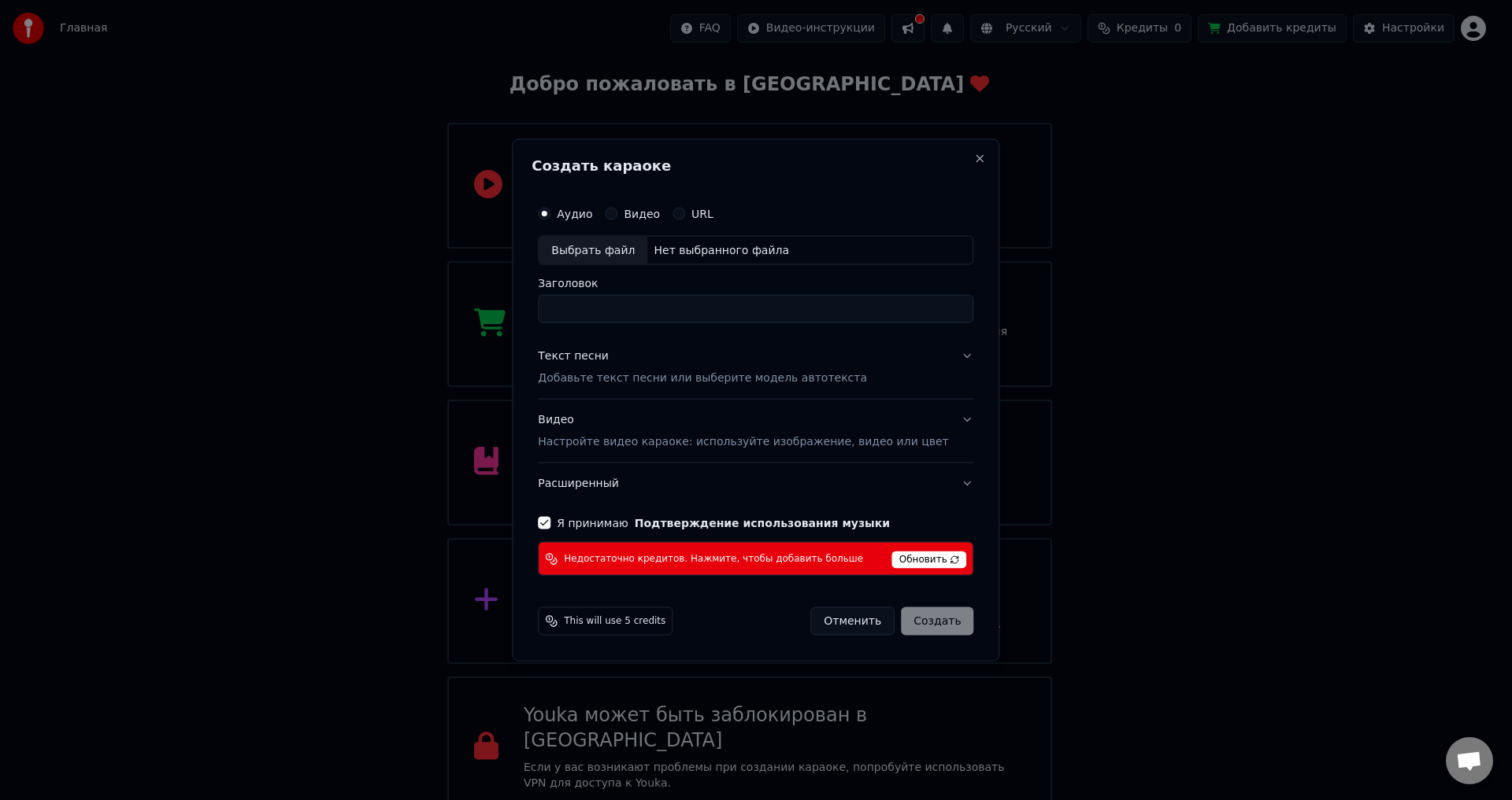
click at [942, 156] on div "Создать караоке Аудио Видео URL Выбрать файл Нет выбранного файла Заголовок Тек…" at bounding box center [756, 400] width 487 height 523
click at [948, 154] on div "Создать караоке Аудио Видео URL Выбрать файл Нет выбранного файла Заголовок Тек…" at bounding box center [756, 400] width 487 height 523
click at [974, 159] on button "Close" at bounding box center [980, 158] width 13 height 13
